Goal: Information Seeking & Learning: Learn about a topic

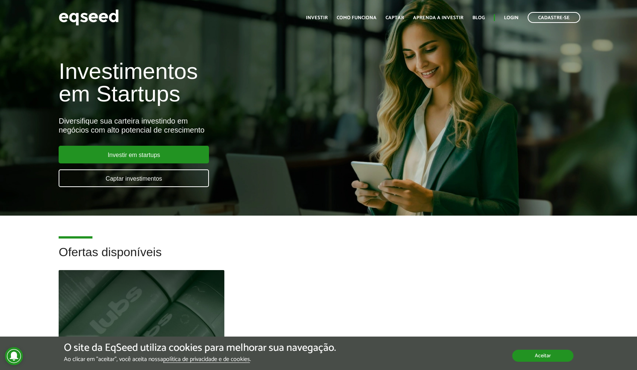
click at [549, 352] on button "Aceitar" at bounding box center [542, 356] width 61 height 12
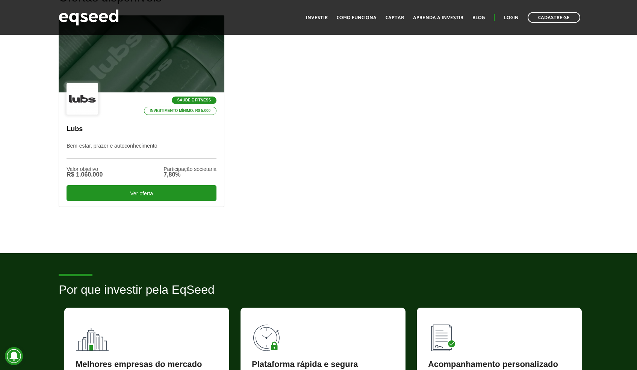
scroll to position [245, 0]
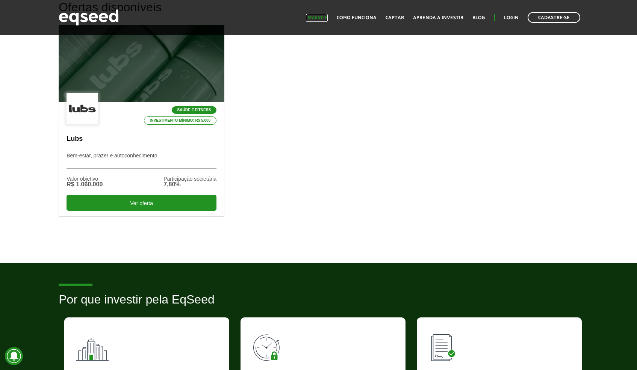
click at [317, 19] on link "Investir" at bounding box center [317, 17] width 22 height 5
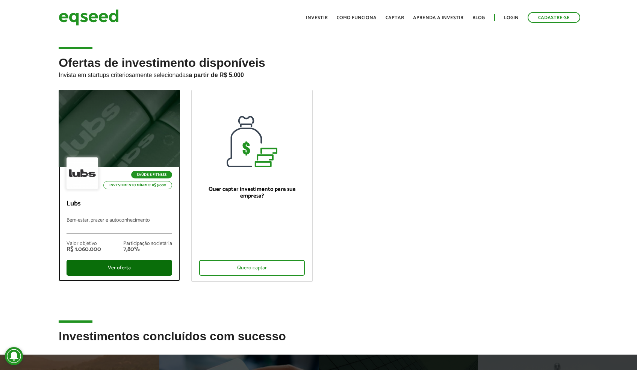
click at [134, 269] on div "Ver oferta" at bounding box center [119, 268] width 106 height 16
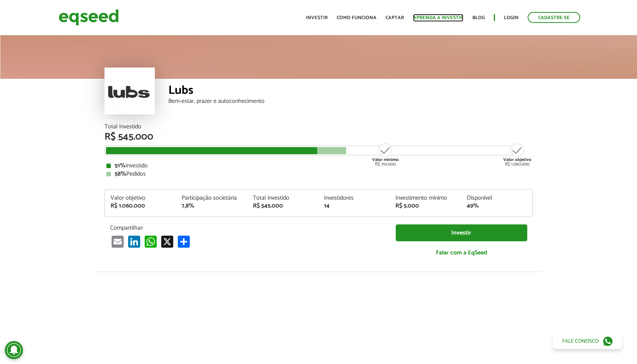
click at [442, 17] on link "Aprenda a investir" at bounding box center [438, 17] width 50 height 5
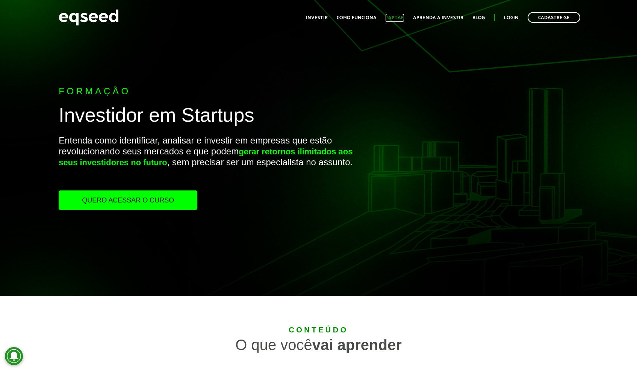
click at [404, 19] on link "Captar" at bounding box center [394, 17] width 18 height 5
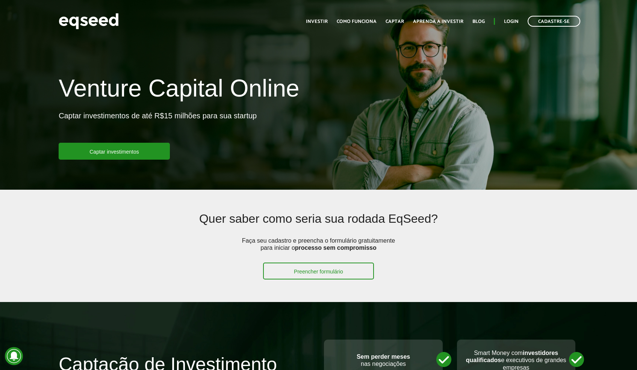
click at [636, 2] on html "Cadastre-se Toggle navigation Toggle navigation Início Investir Captar" at bounding box center [318, 185] width 637 height 370
click at [107, 26] on img at bounding box center [89, 21] width 60 height 20
